Goal: Find specific page/section: Find specific page/section

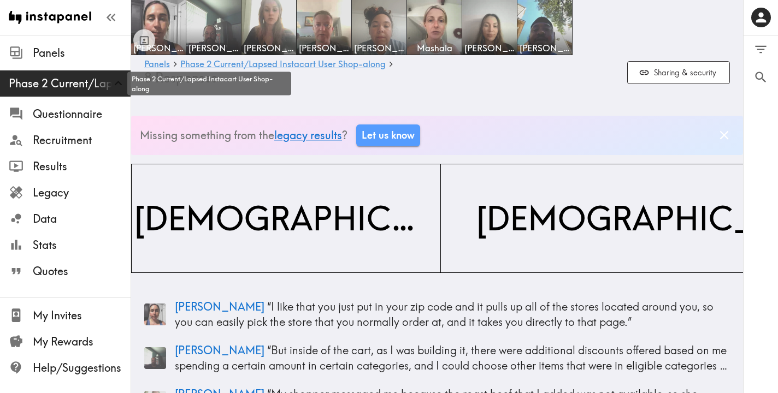
click at [73, 82] on span "Phase 2 Current/Lapsed Instacart User Shop-along" at bounding box center [70, 83] width 122 height 15
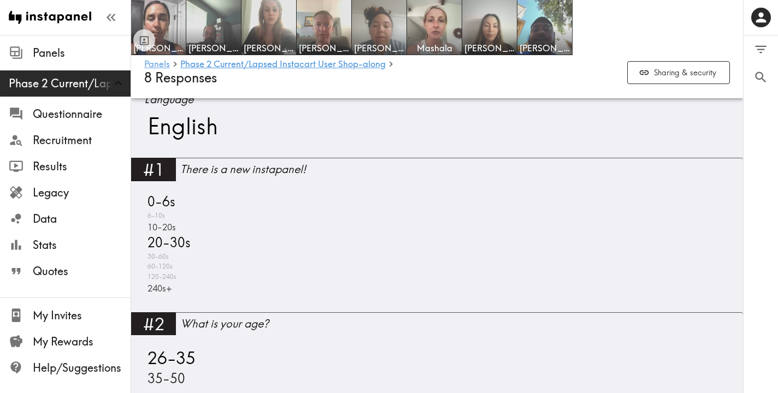
scroll to position [574, 0]
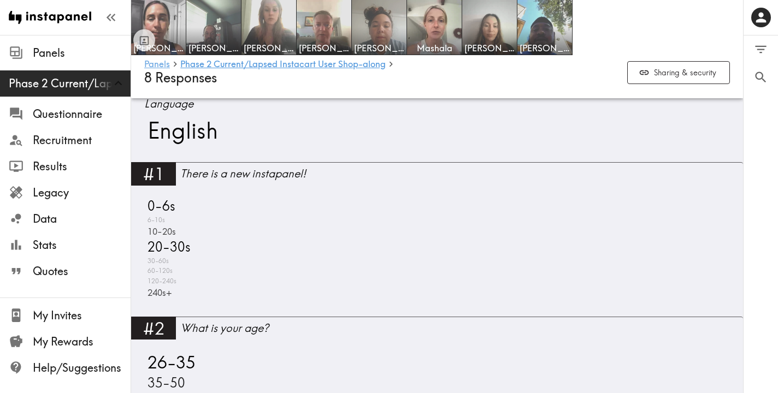
click at [155, 63] on link "Panels" at bounding box center [157, 65] width 26 height 10
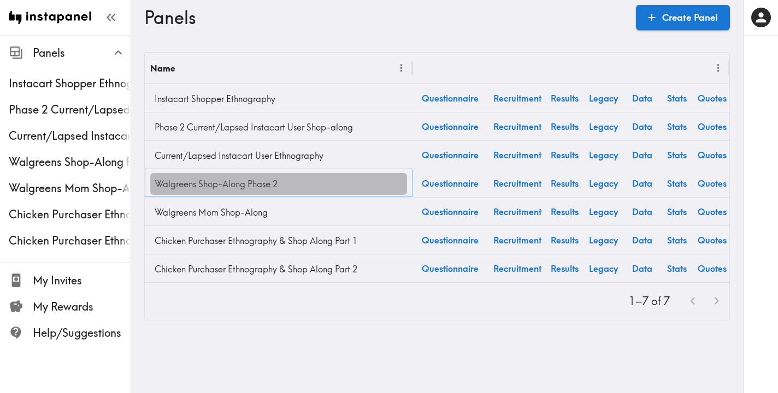
click at [263, 185] on link "Walgreens Shop-Along Phase 2" at bounding box center [278, 184] width 257 height 22
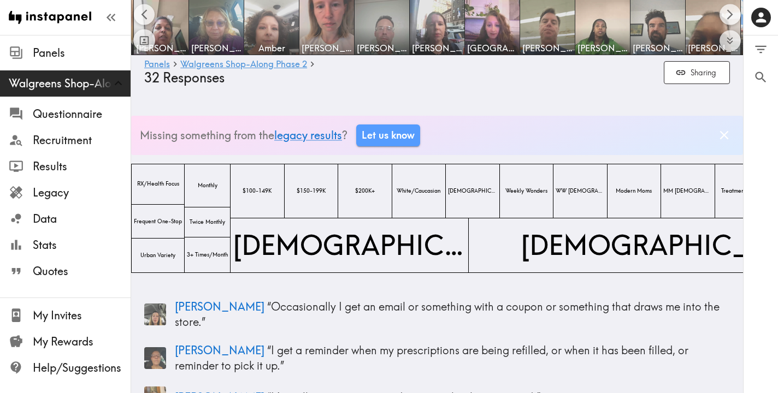
scroll to position [0, 438]
click at [447, 33] on img at bounding box center [437, 27] width 55 height 55
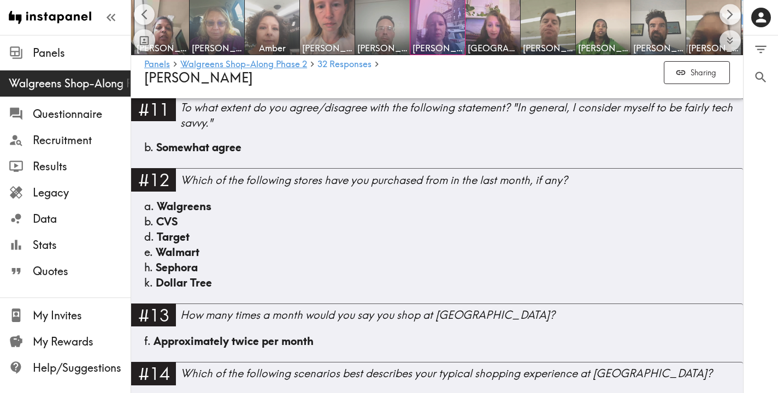
scroll to position [879, 0]
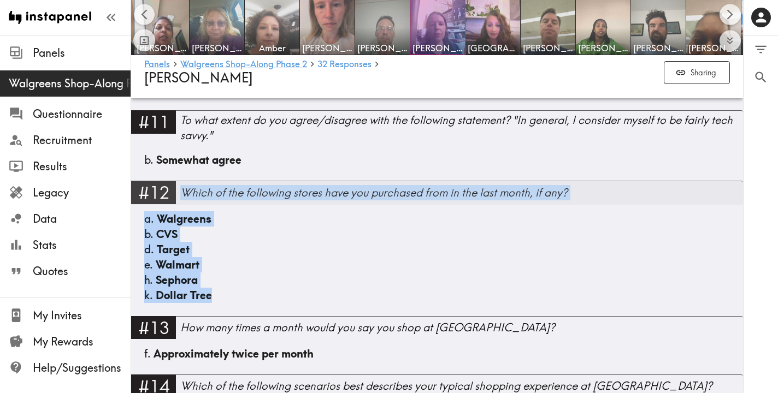
drag, startPoint x: 228, startPoint y: 298, endPoint x: 182, endPoint y: 195, distance: 112.9
click at [182, 195] on div "#12 Which of the following stores have you purchased from in the last month, if…" at bounding box center [437, 248] width 612 height 135
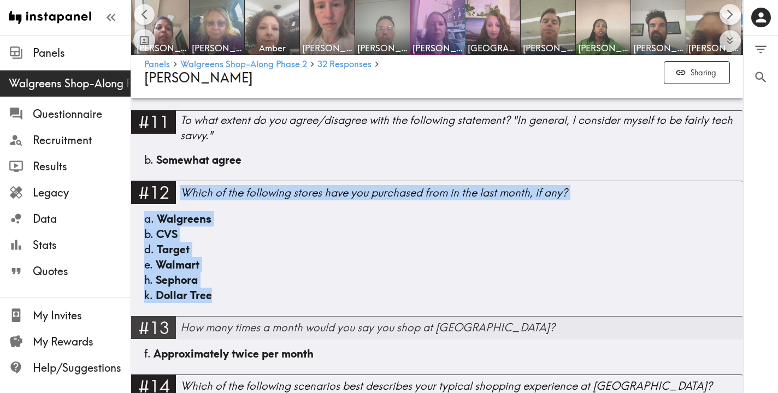
copy div "Which of the following stores have you purchased from in the last month, if any…"
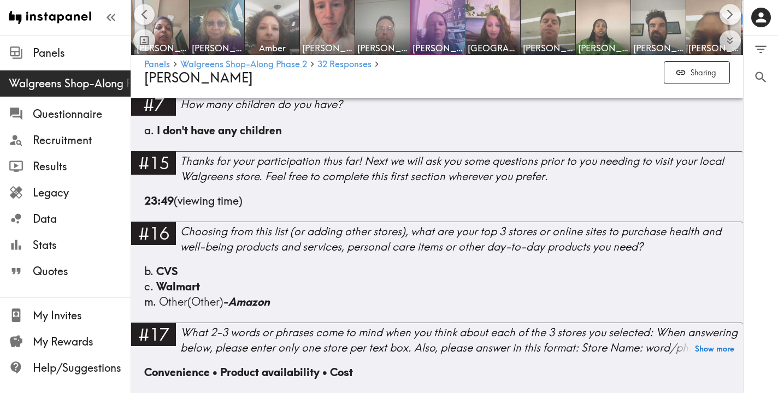
scroll to position [1478, 0]
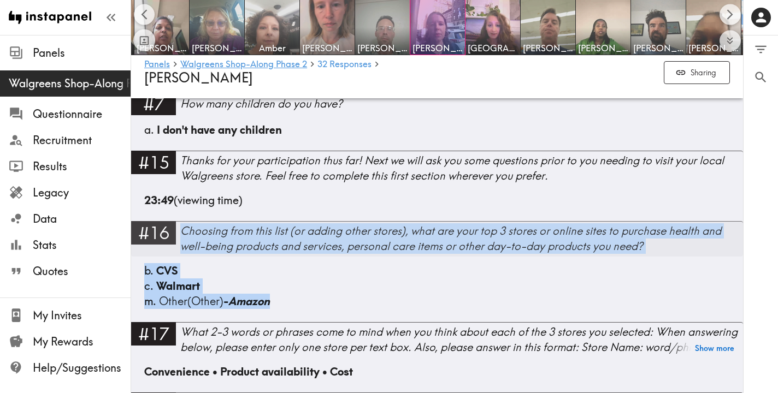
drag, startPoint x: 305, startPoint y: 304, endPoint x: 183, endPoint y: 232, distance: 141.5
click at [183, 232] on div "#16 Choosing from this list (or adding other stores), what are your top 3 store…" at bounding box center [437, 271] width 612 height 101
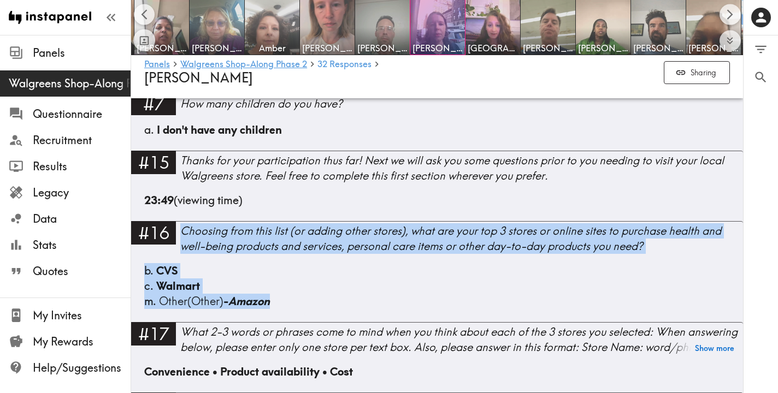
copy div "Choosing from this list (or adding other stores), what are your top 3 stores or…"
